Goal: Find specific page/section: Find specific page/section

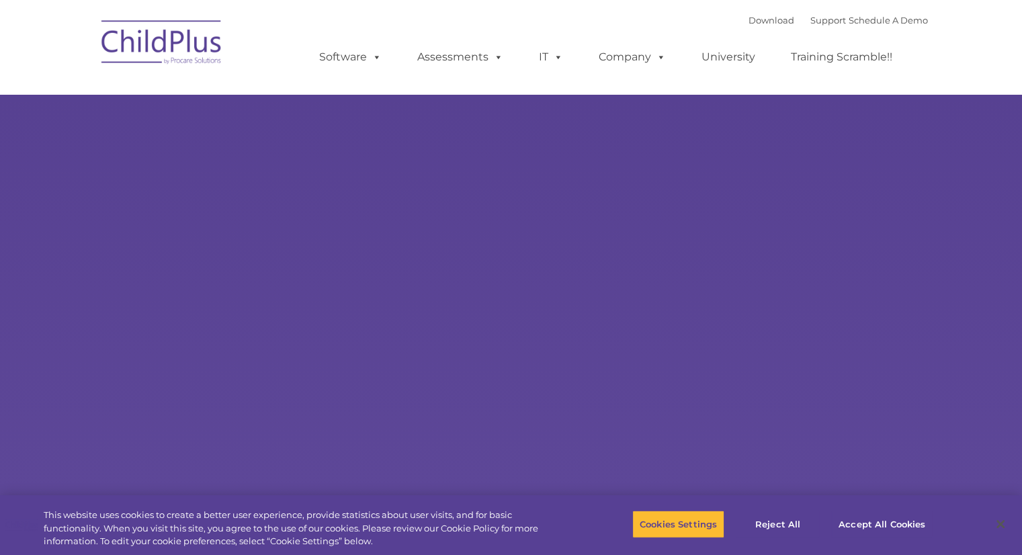
select select "MEDIUM"
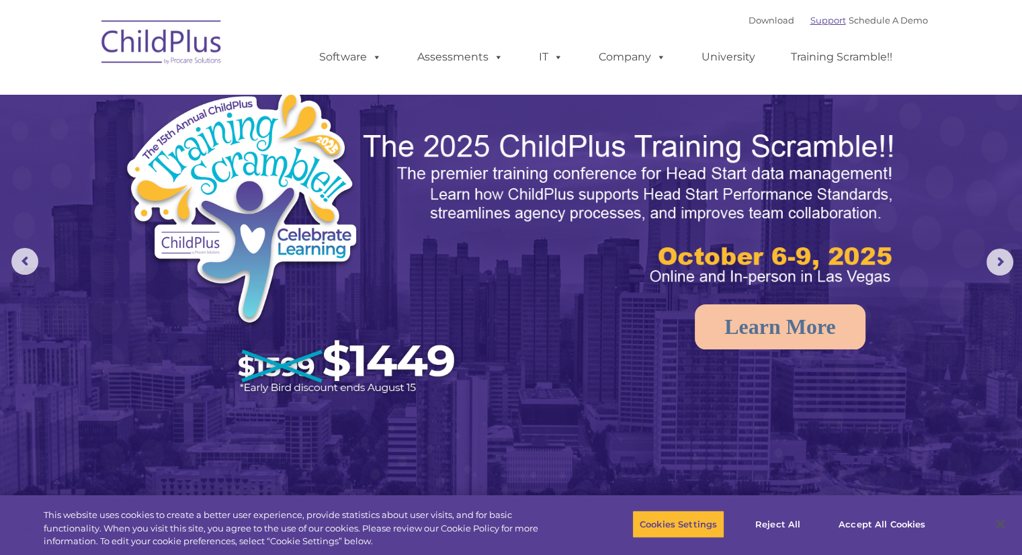
click at [811, 19] on link "Support" at bounding box center [829, 20] width 36 height 11
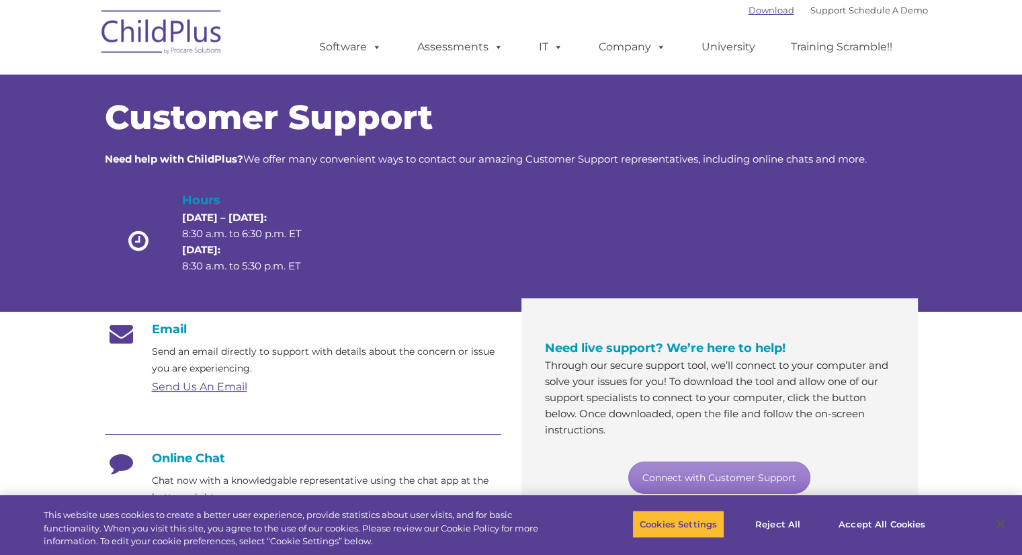
click at [754, 9] on link "Download" at bounding box center [772, 10] width 46 height 11
